Goal: Find specific page/section: Find specific page/section

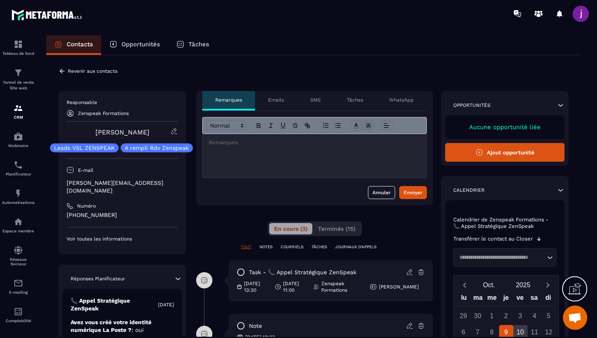
click at [61, 70] on icon at bounding box center [62, 71] width 5 height 4
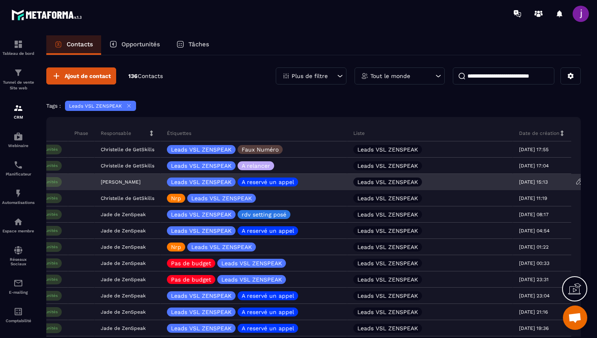
scroll to position [0, 324]
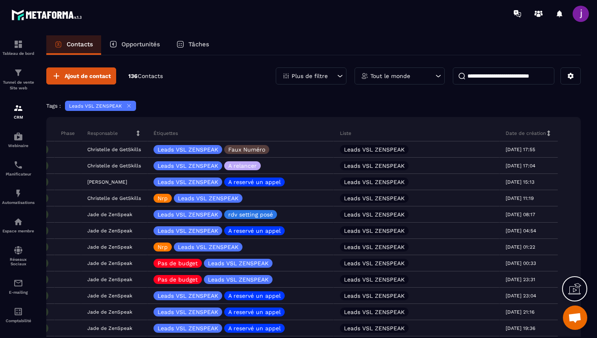
click at [549, 133] on icon at bounding box center [548, 133] width 3 height 6
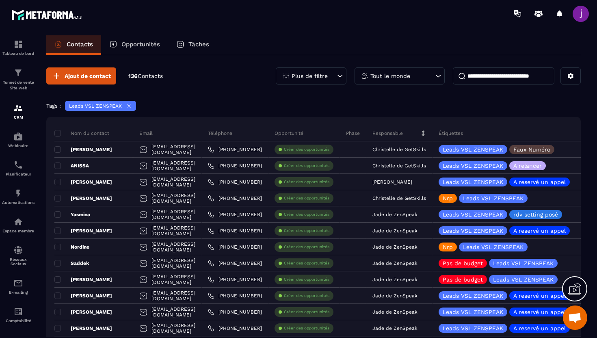
click at [337, 77] on icon at bounding box center [340, 76] width 8 height 8
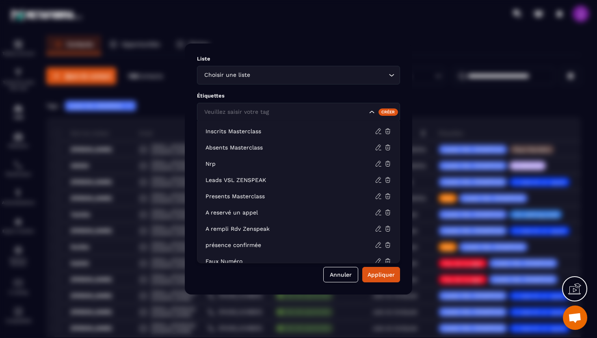
click at [372, 112] on icon "Search for option" at bounding box center [372, 112] width 8 height 8
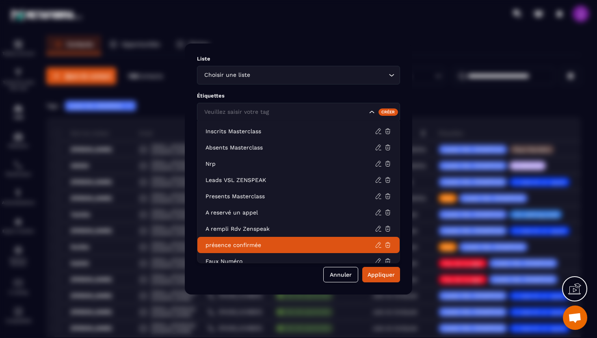
scroll to position [6, 0]
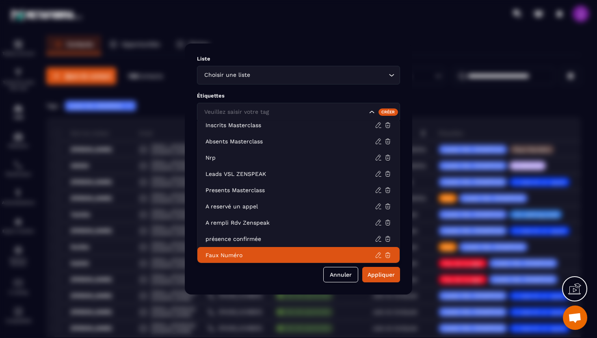
click at [455, 56] on div "Modal window" at bounding box center [298, 169] width 597 height 338
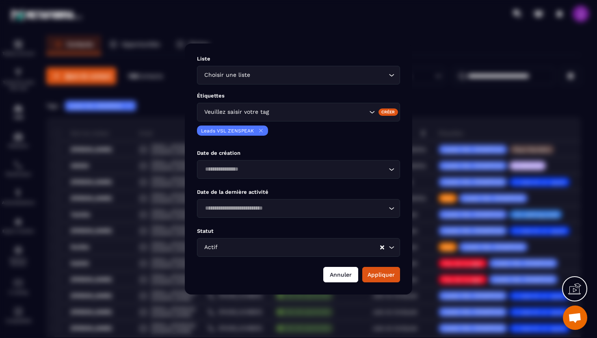
click at [337, 275] on button "Annuler" at bounding box center [340, 274] width 35 height 15
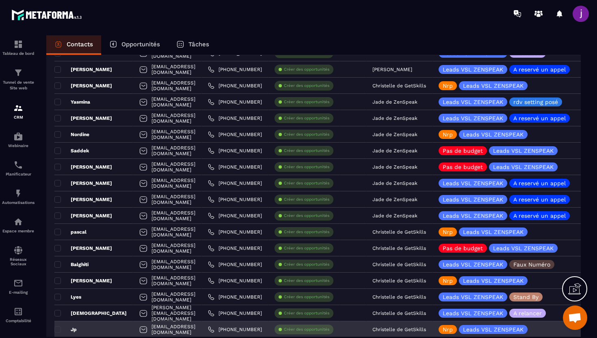
scroll to position [0, 0]
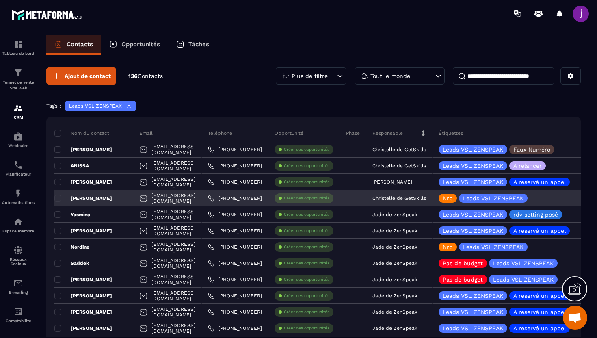
click at [115, 200] on div "[PERSON_NAME]" at bounding box center [93, 198] width 79 height 16
